Goal: Find specific page/section: Find specific page/section

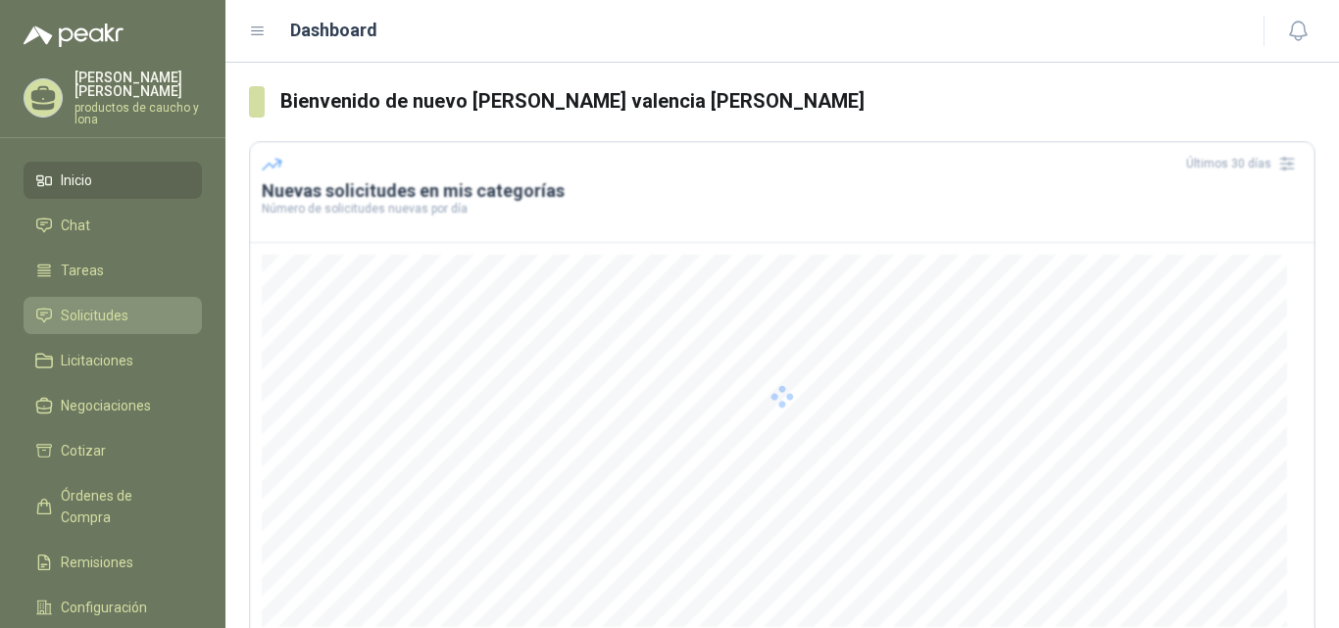
click at [103, 321] on span "Solicitudes" at bounding box center [95, 316] width 68 height 22
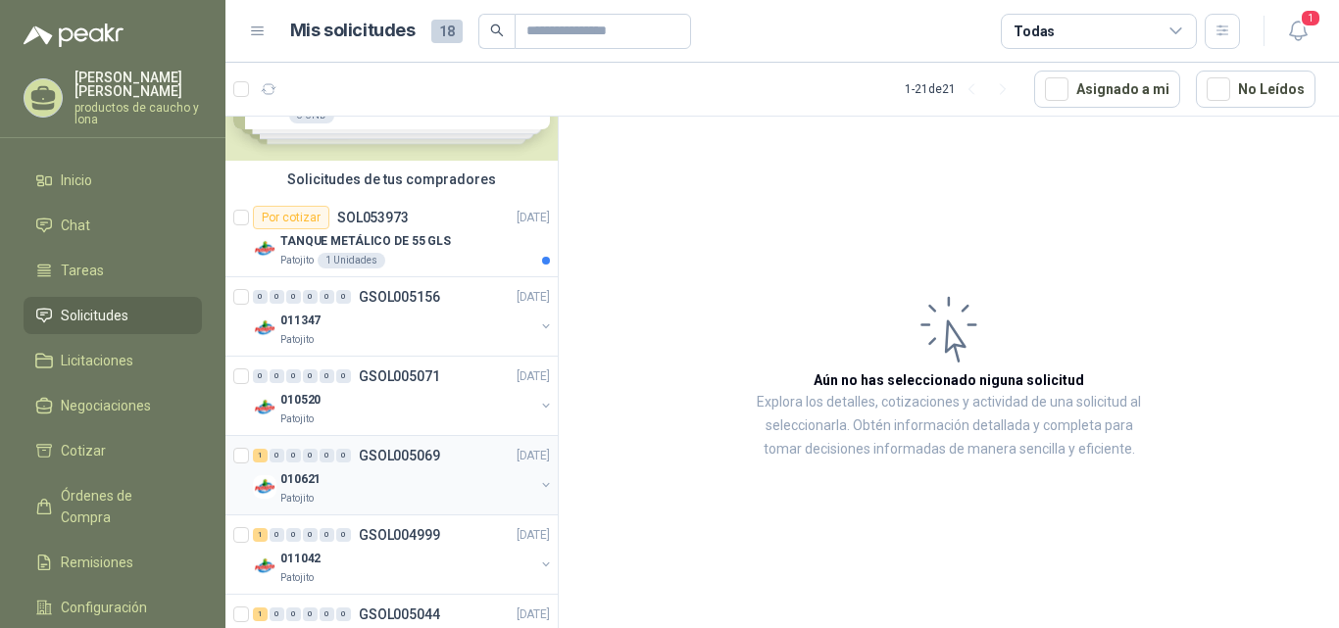
scroll to position [196, 0]
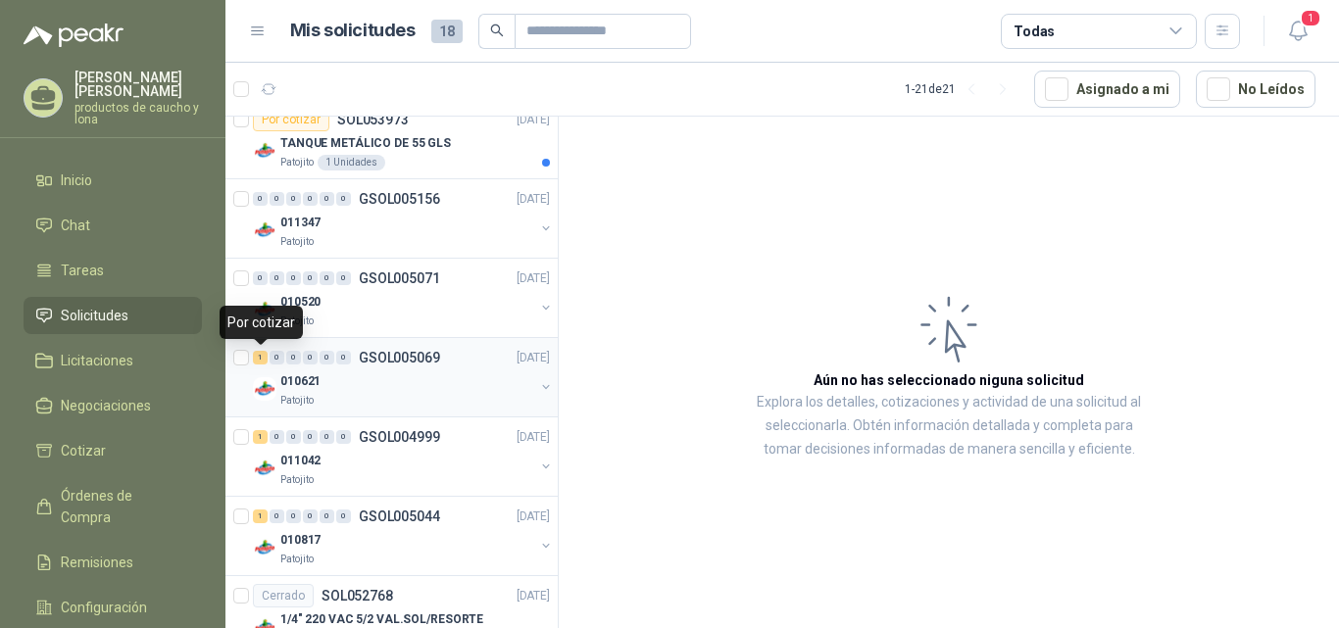
click at [257, 356] on div "1" at bounding box center [260, 358] width 15 height 14
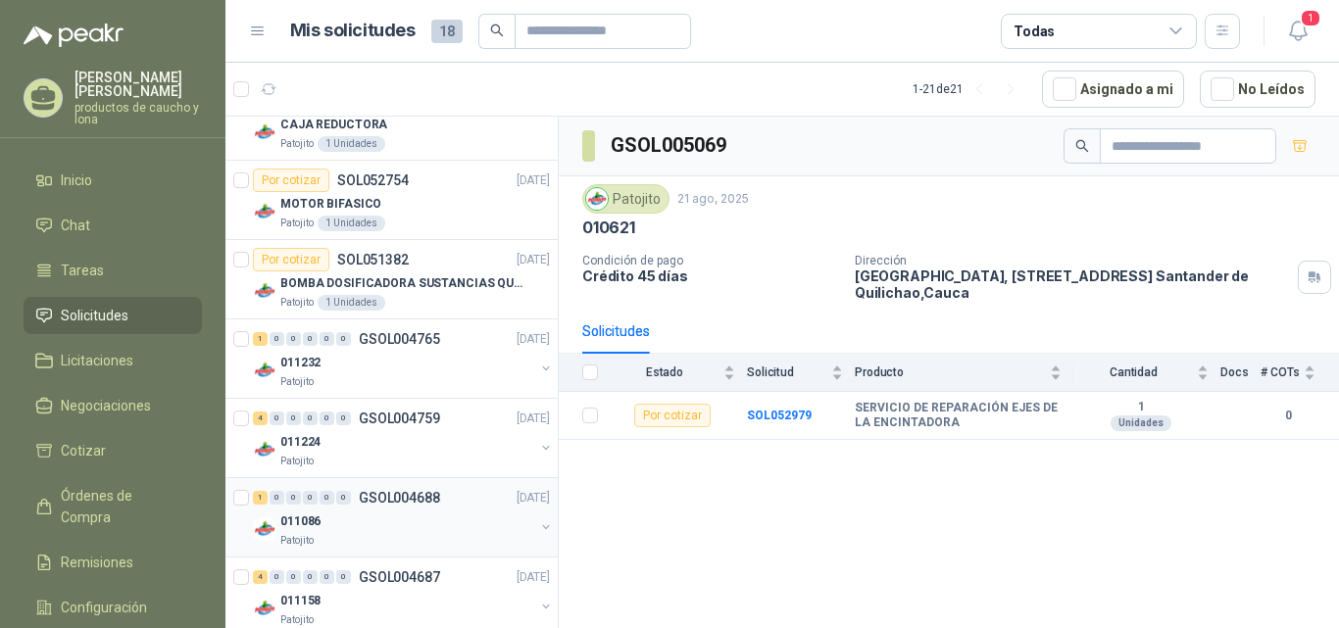
scroll to position [1356, 0]
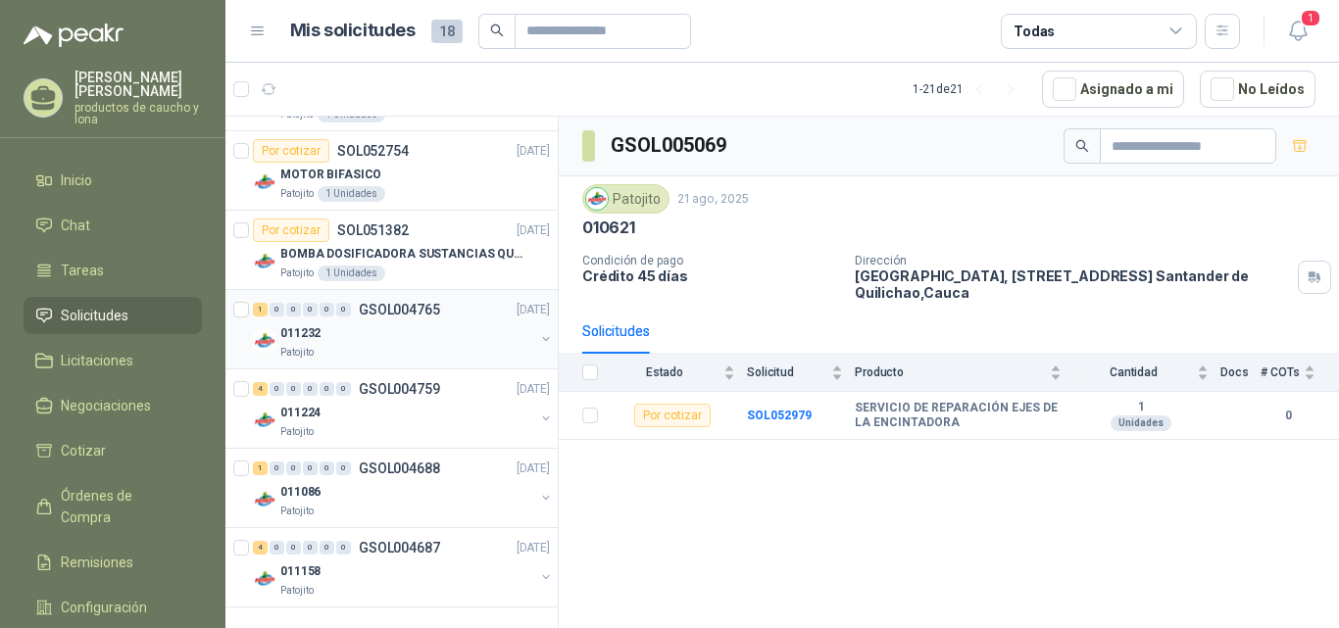
click at [258, 313] on div "1" at bounding box center [260, 310] width 15 height 14
click at [261, 387] on div "4" at bounding box center [260, 389] width 15 height 14
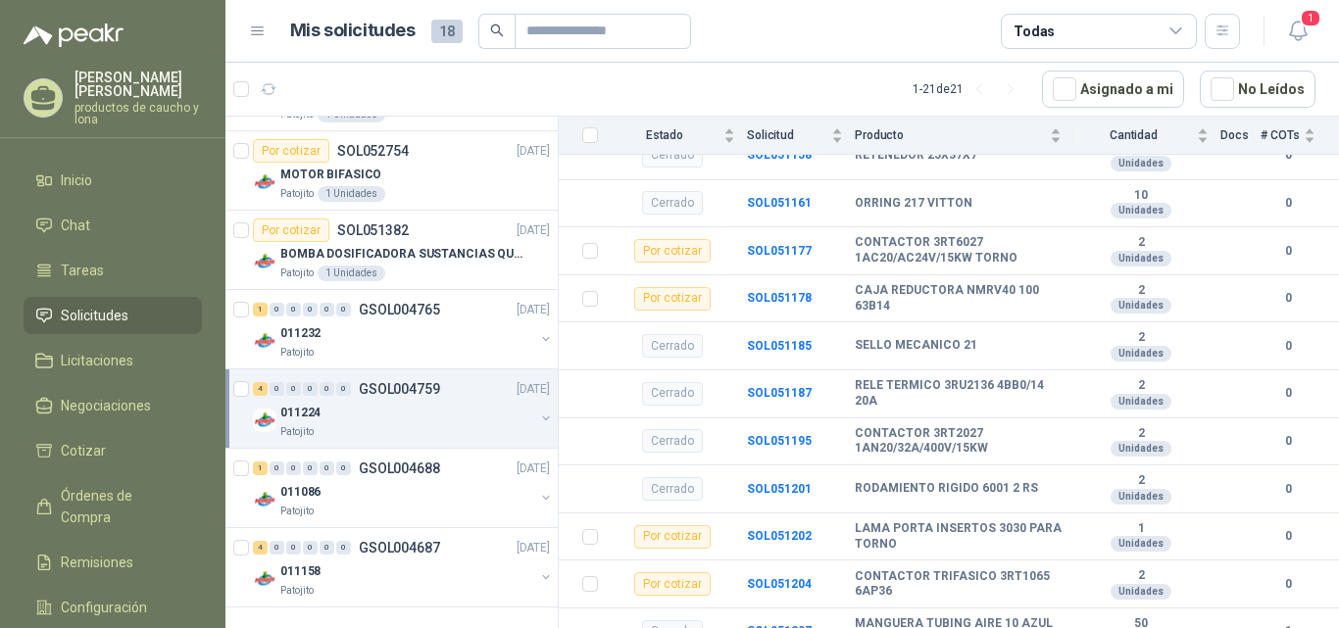
scroll to position [424, 0]
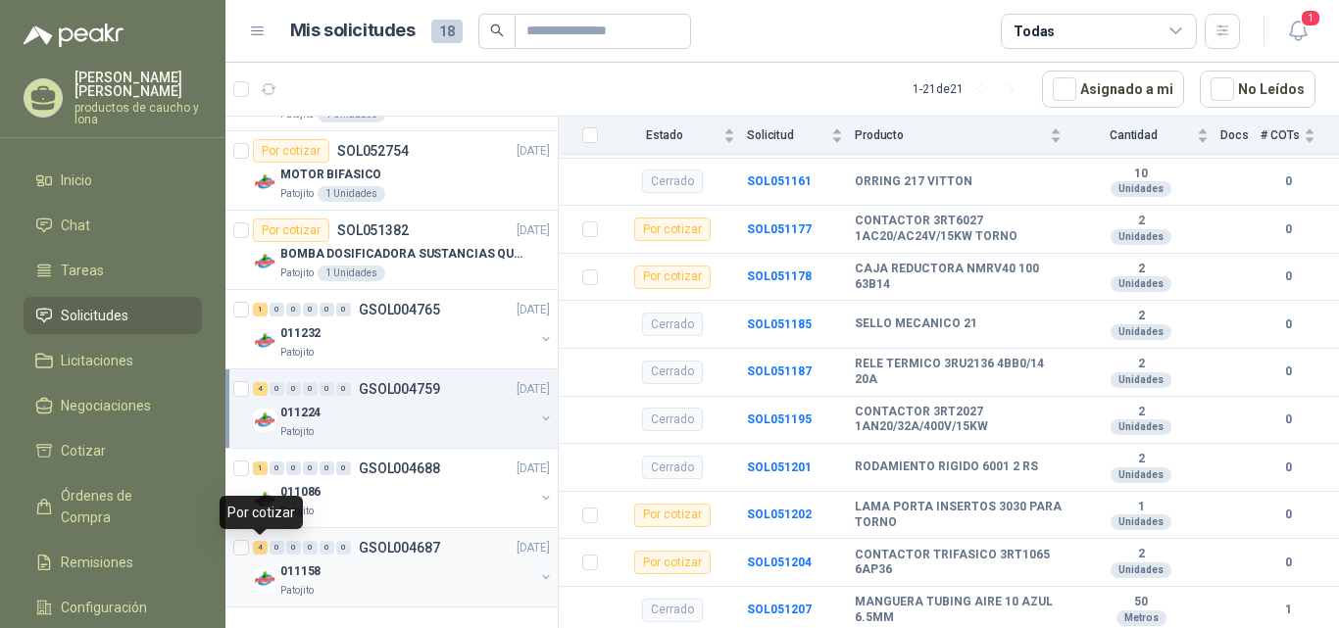
click at [260, 543] on div "4" at bounding box center [260, 548] width 15 height 14
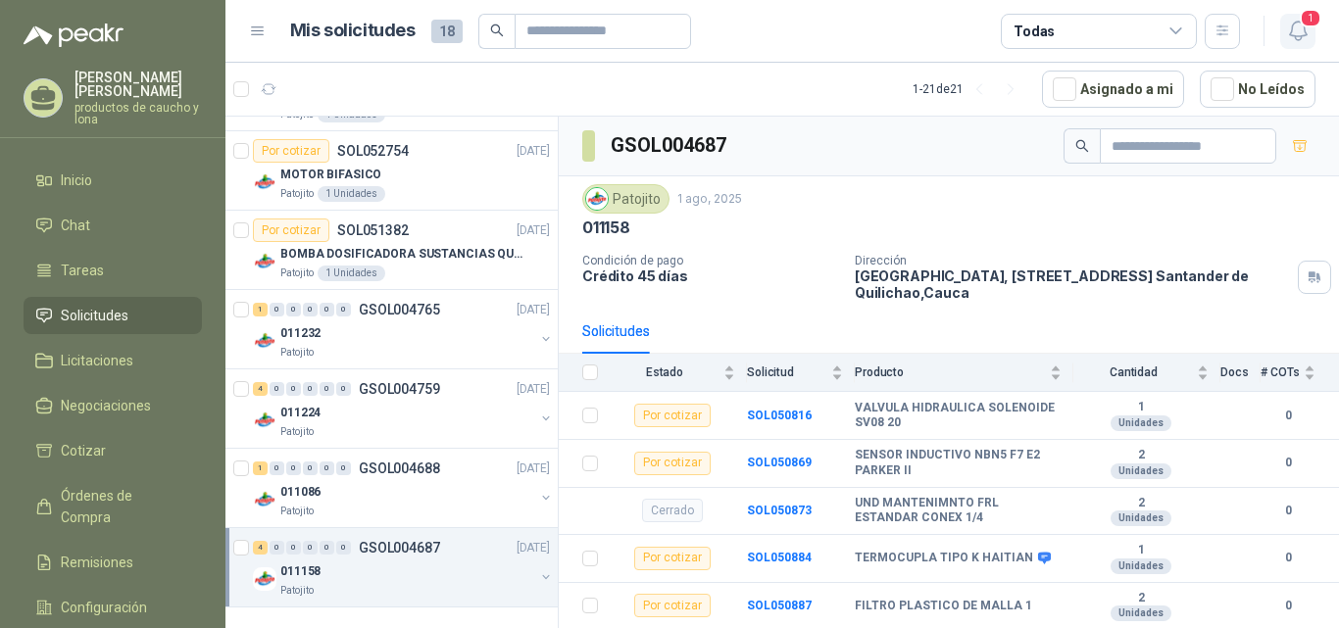
click at [1294, 34] on icon "button" at bounding box center [1298, 31] width 25 height 25
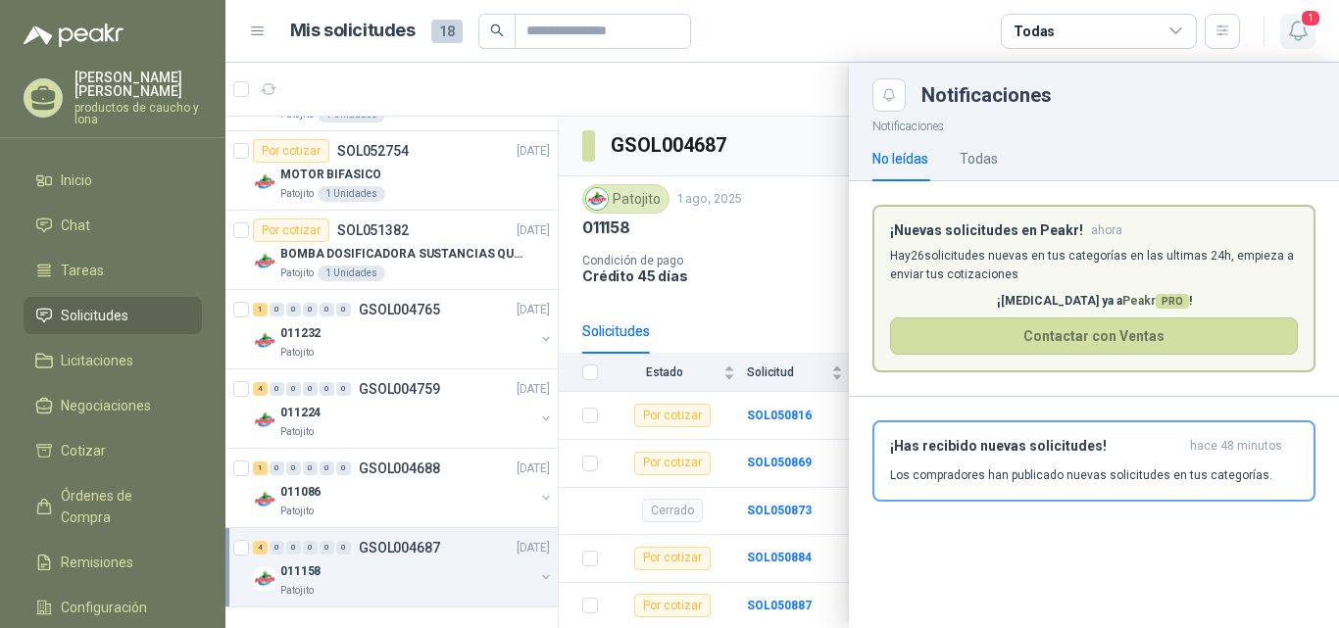
click at [1292, 34] on icon "button" at bounding box center [1298, 31] width 25 height 25
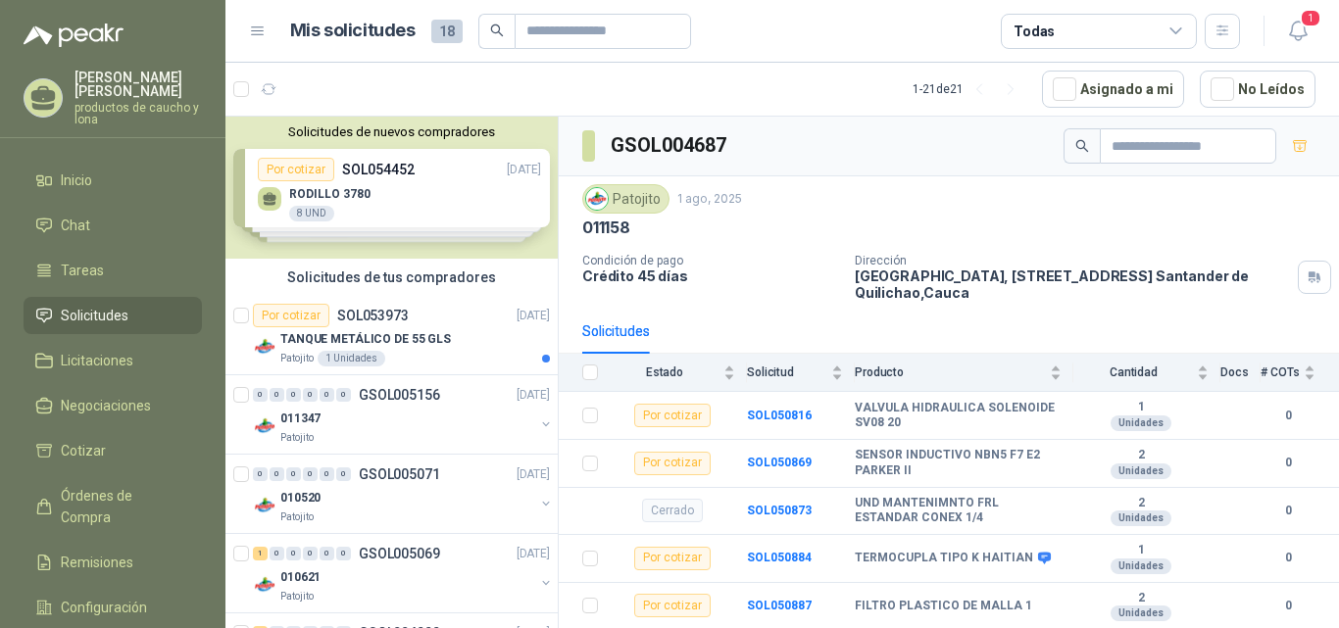
click at [430, 206] on div "Solicitudes de nuevos compradores Por cotizar SOL054452 [DATE] RODILLO 3780 8 U…" at bounding box center [391, 188] width 332 height 142
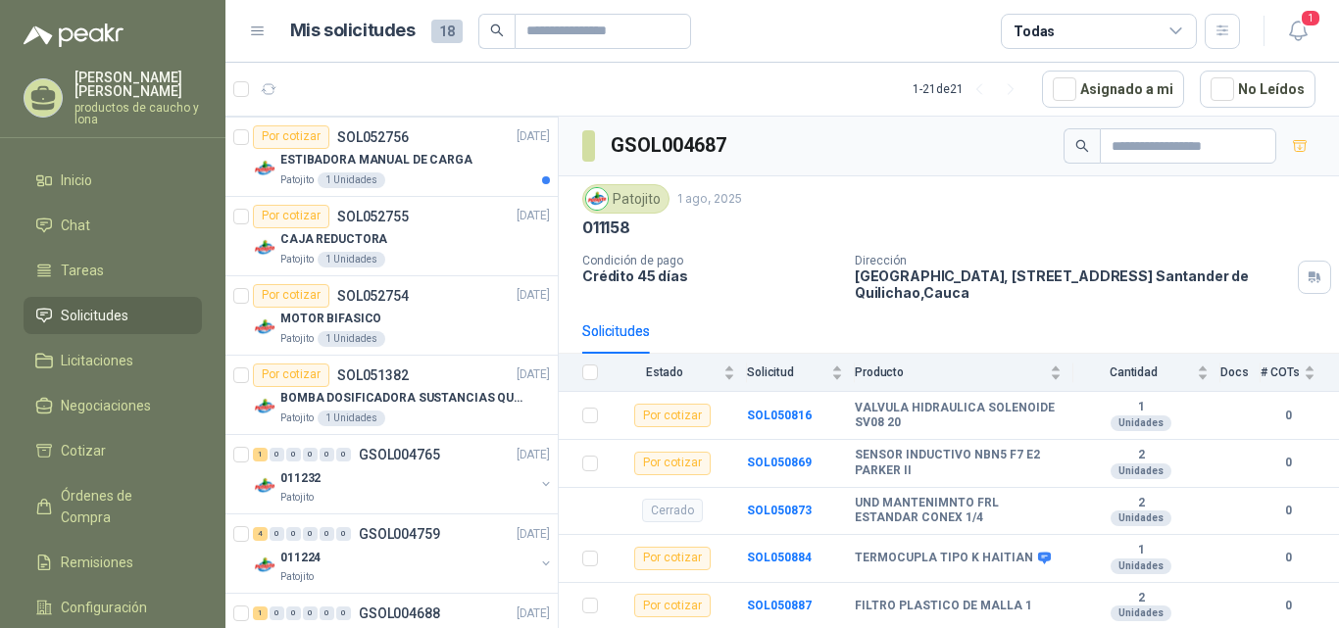
scroll to position [1695, 0]
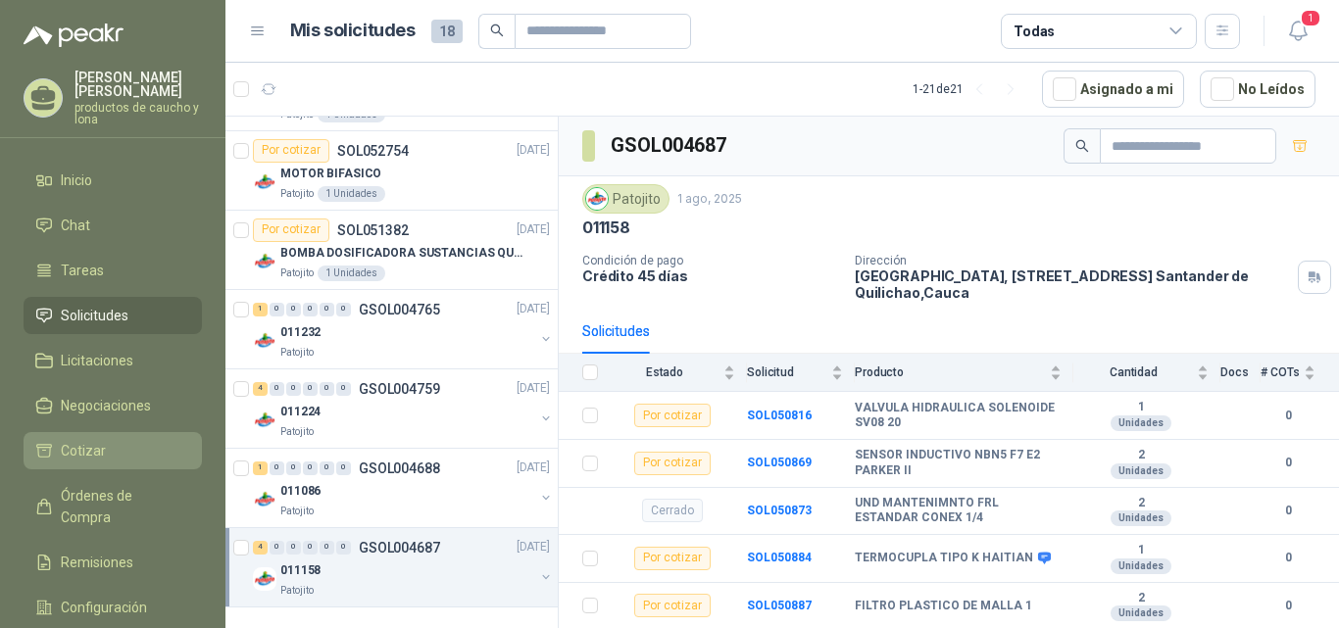
click at [89, 451] on span "Cotizar" at bounding box center [83, 451] width 45 height 22
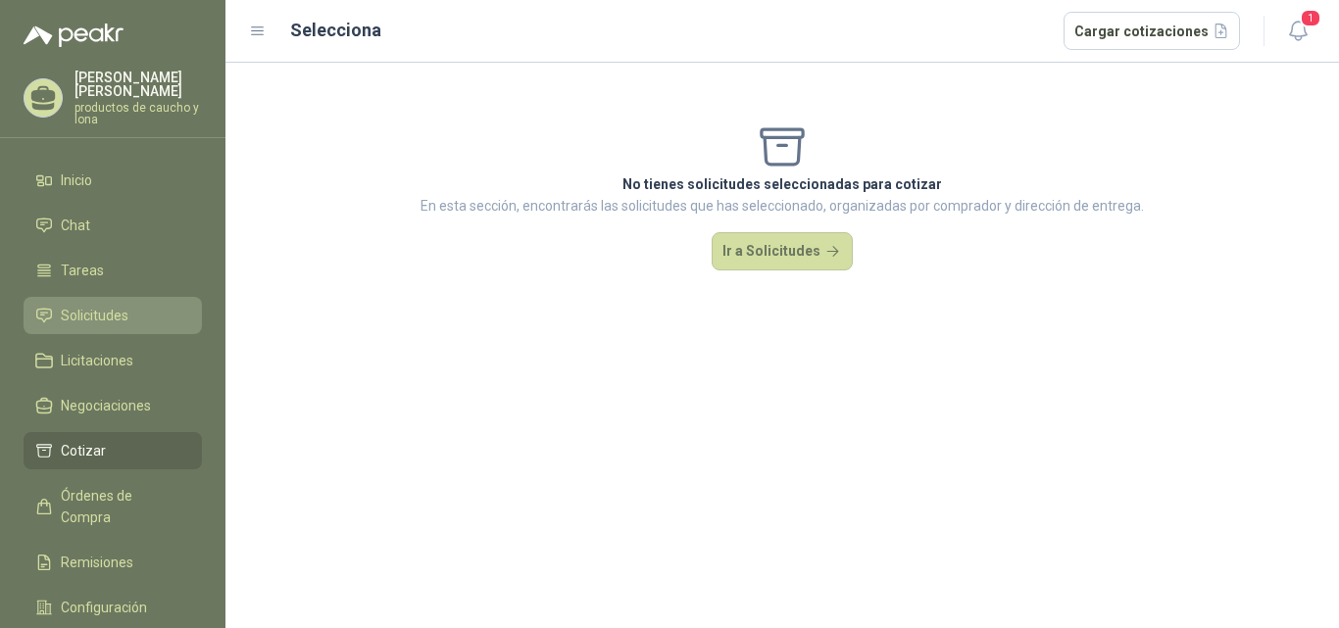
click at [107, 317] on span "Solicitudes" at bounding box center [95, 316] width 68 height 22
